Goal: Transaction & Acquisition: Book appointment/travel/reservation

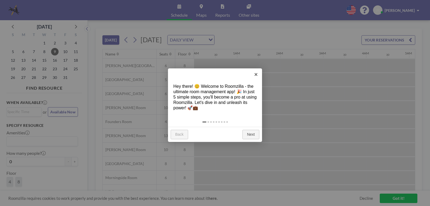
scroll to position [0, 580]
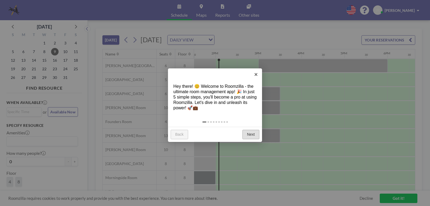
click at [251, 135] on link "Next" at bounding box center [250, 135] width 17 height 10
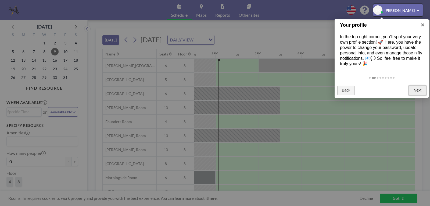
click at [415, 88] on link "Next" at bounding box center [417, 90] width 17 height 10
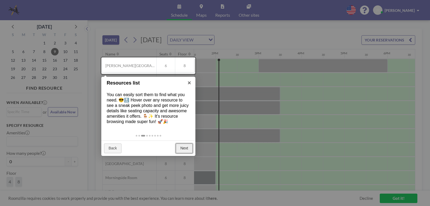
click at [183, 148] on link "Next" at bounding box center [184, 148] width 17 height 10
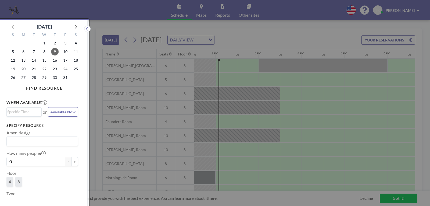
scroll to position [1, 0]
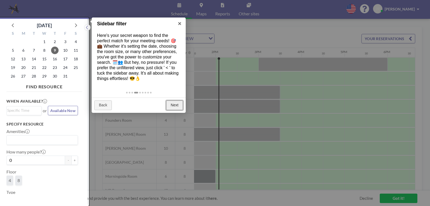
click at [167, 104] on link "Next" at bounding box center [174, 105] width 17 height 10
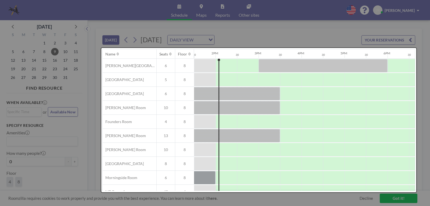
scroll to position [0, 0]
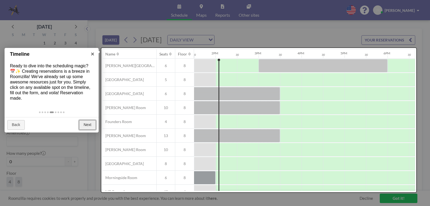
click at [87, 125] on link "Next" at bounding box center [87, 125] width 17 height 10
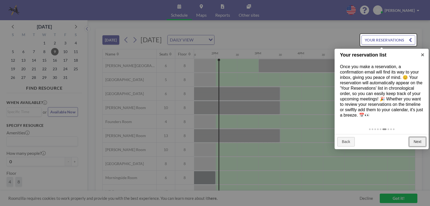
click at [416, 141] on link "Next" at bounding box center [417, 142] width 17 height 10
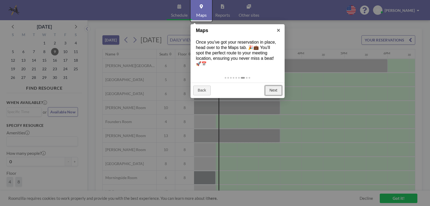
click at [275, 89] on link "Next" at bounding box center [273, 90] width 17 height 10
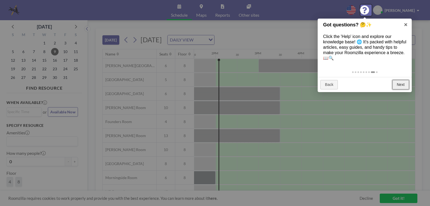
click at [401, 83] on link "Next" at bounding box center [400, 85] width 17 height 10
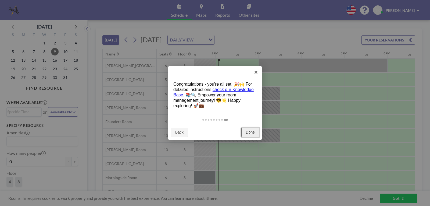
click at [247, 132] on link "Done" at bounding box center [250, 132] width 18 height 10
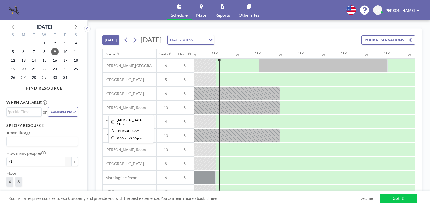
scroll to position [0, 580]
click at [137, 41] on icon at bounding box center [134, 40] width 5 height 8
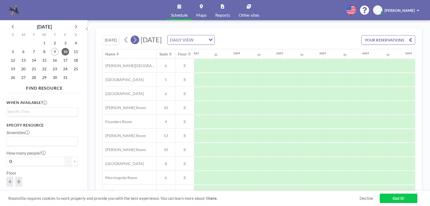
scroll to position [0, 322]
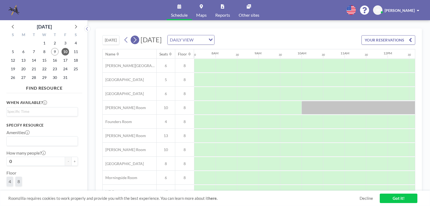
click at [137, 41] on icon at bounding box center [134, 40] width 5 height 8
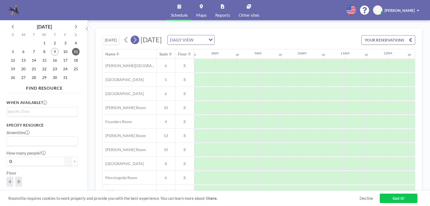
click at [137, 41] on icon at bounding box center [134, 40] width 5 height 8
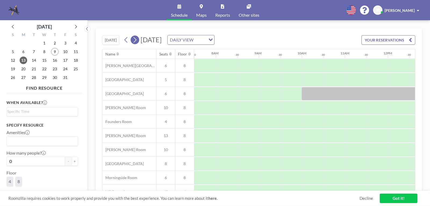
click at [137, 41] on icon at bounding box center [134, 40] width 5 height 8
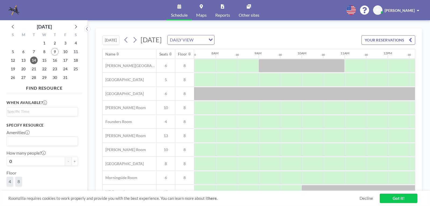
click at [368, 39] on button "YOUR RESERVATIONS" at bounding box center [388, 39] width 54 height 9
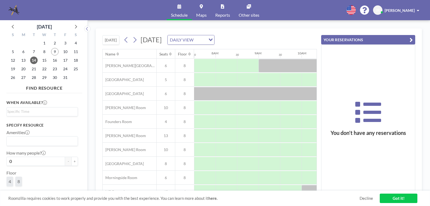
click at [401, 196] on link "Got it!" at bounding box center [399, 197] width 38 height 9
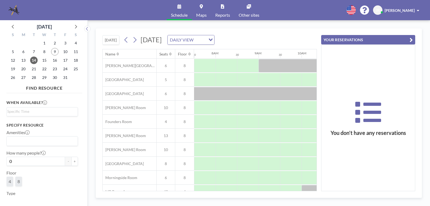
click at [205, 43] on input "Search for option" at bounding box center [200, 39] width 10 height 7
click at [257, 54] on li "WEEKLY VIEW" at bounding box center [249, 57] width 46 height 8
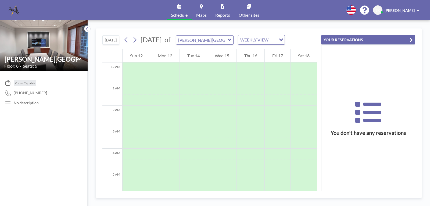
click at [349, 37] on button "YOUR RESERVATIONS" at bounding box center [368, 39] width 94 height 9
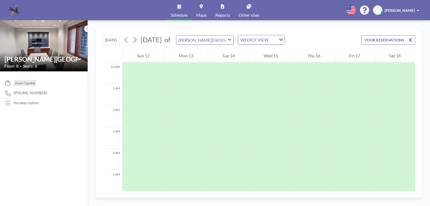
click at [180, 6] on icon at bounding box center [179, 6] width 4 height 4
click at [180, 15] on span "Schedule" at bounding box center [179, 15] width 17 height 4
click at [232, 59] on div "Tue 14" at bounding box center [228, 55] width 41 height 13
click at [232, 58] on div "Tue 14" at bounding box center [228, 55] width 41 height 13
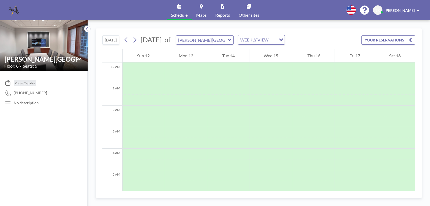
click at [232, 58] on div "Tue 14" at bounding box center [228, 55] width 41 height 13
click at [276, 41] on div "WEEKLY VIEW" at bounding box center [257, 39] width 38 height 8
click at [271, 48] on li "DAILY VIEW" at bounding box center [282, 49] width 46 height 8
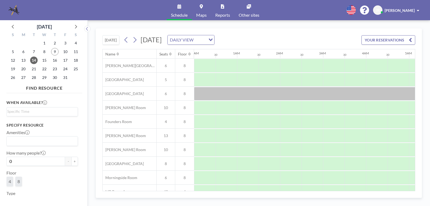
scroll to position [0, 322]
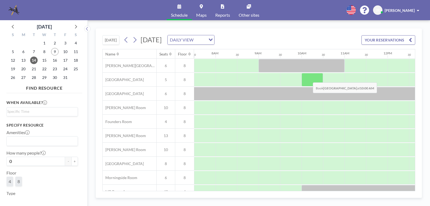
click at [308, 78] on div at bounding box center [312, 79] width 21 height 13
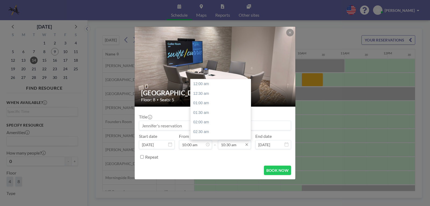
scroll to position [201, 0]
click at [209, 92] on div "11:00 am" at bounding box center [222, 94] width 63 height 10
click at [202, 91] on div "11:30 am" at bounding box center [222, 94] width 63 height 10
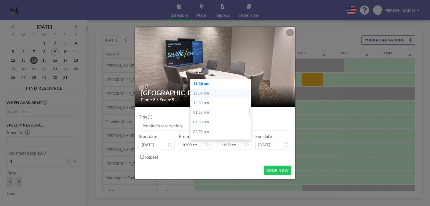
click at [204, 92] on div "12:00 pm" at bounding box center [222, 93] width 63 height 10
type input "12:00 pm"
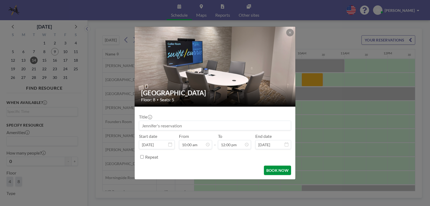
click at [270, 167] on button "BOOK NOW" at bounding box center [277, 169] width 27 height 9
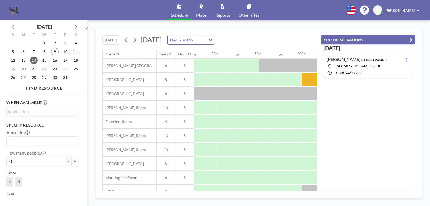
click at [391, 10] on span "[PERSON_NAME]" at bounding box center [400, 10] width 30 height 5
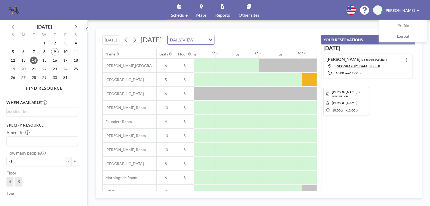
click at [305, 80] on div at bounding box center [345, 79] width 86 height 13
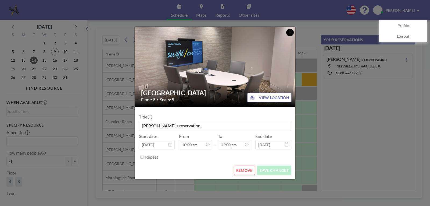
click at [290, 32] on icon at bounding box center [289, 32] width 3 height 3
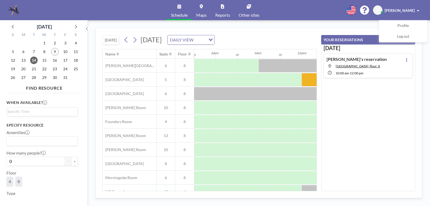
click at [394, 9] on span "[PERSON_NAME]" at bounding box center [400, 10] width 30 height 5
click at [397, 11] on span "[PERSON_NAME]" at bounding box center [400, 10] width 30 height 5
click at [401, 38] on span "Log out" at bounding box center [403, 36] width 12 height 5
